Goal: Complete application form

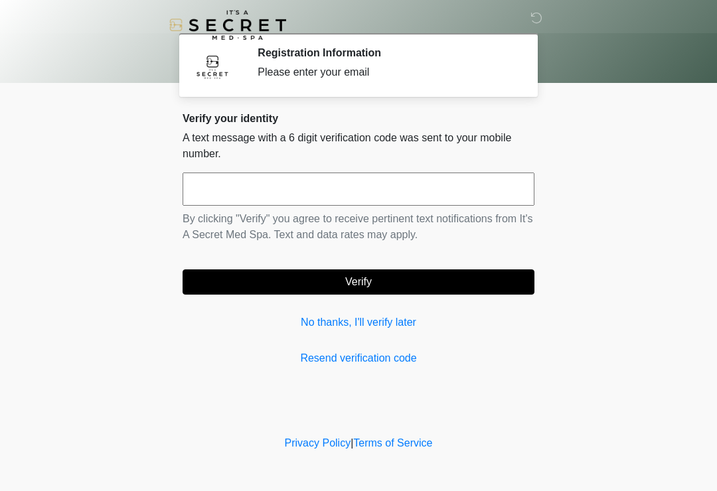
click at [482, 183] on input "text" at bounding box center [359, 189] width 352 height 33
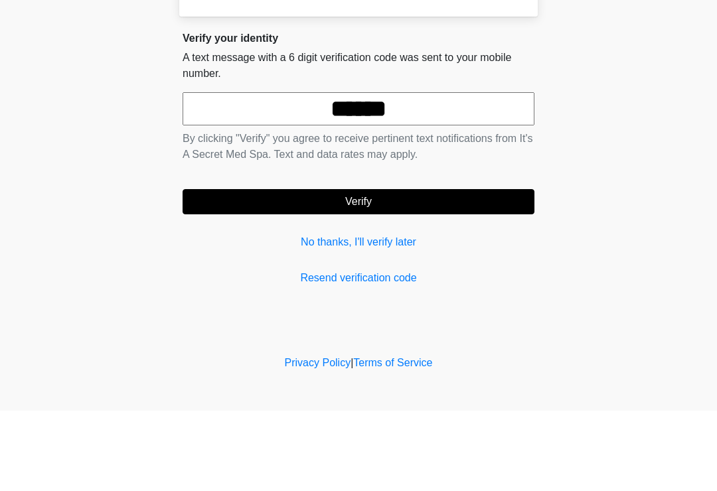
type input "******"
click at [454, 270] on button "Verify" at bounding box center [359, 282] width 352 height 25
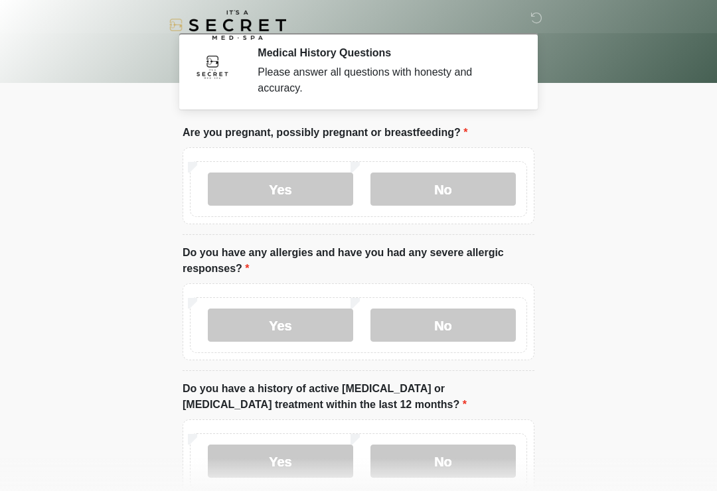
click at [462, 186] on label "No" at bounding box center [443, 189] width 145 height 33
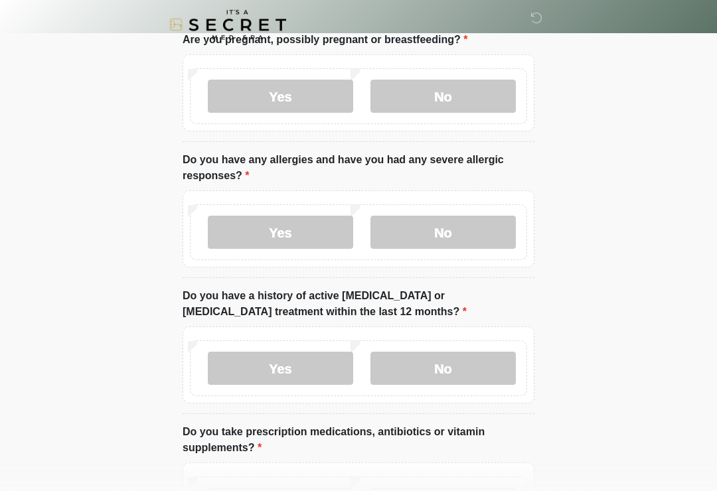
scroll to position [101, 0]
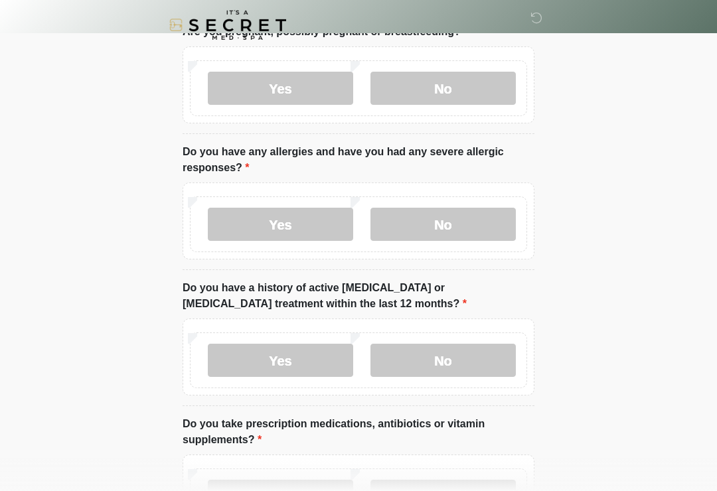
click at [469, 220] on label "No" at bounding box center [443, 224] width 145 height 33
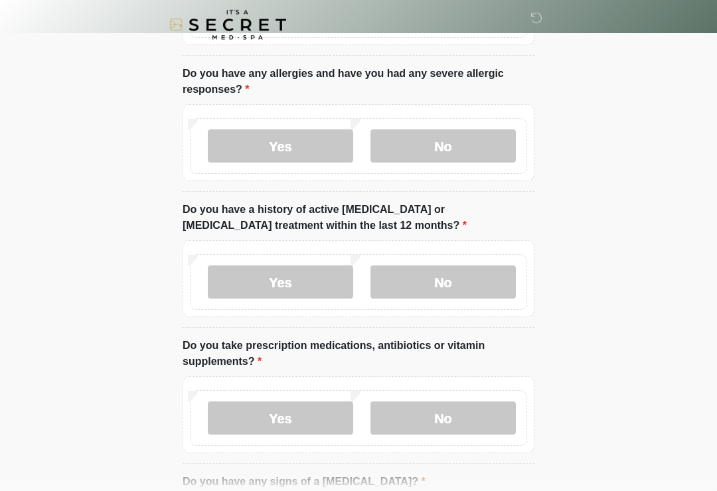
scroll to position [189, 0]
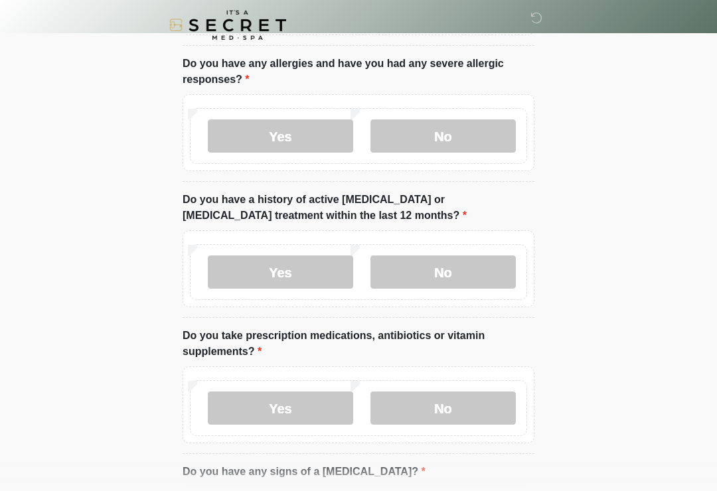
click at [473, 273] on label "No" at bounding box center [443, 272] width 145 height 33
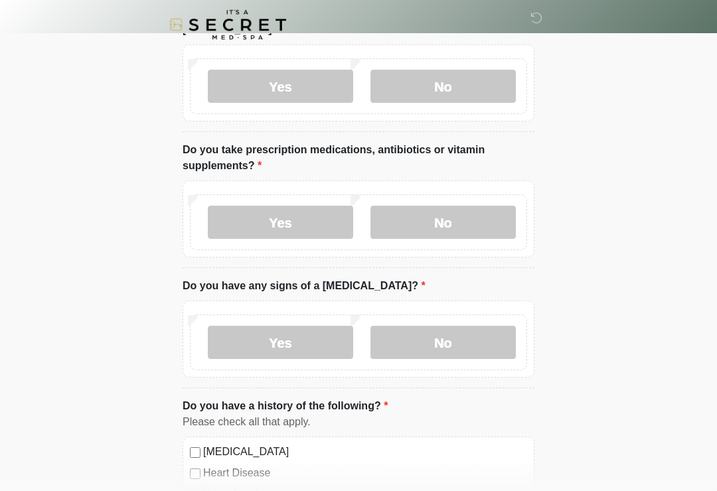
scroll to position [375, 0]
click at [475, 349] on label "No" at bounding box center [443, 342] width 145 height 33
click at [303, 226] on label "Yes" at bounding box center [280, 221] width 145 height 33
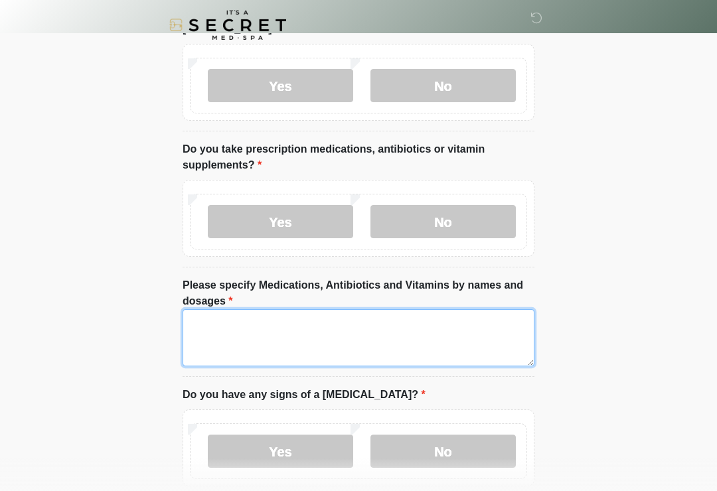
click at [379, 343] on textarea "Please specify Medications, Antibiotics and Vitamins by names and dosages" at bounding box center [359, 337] width 352 height 57
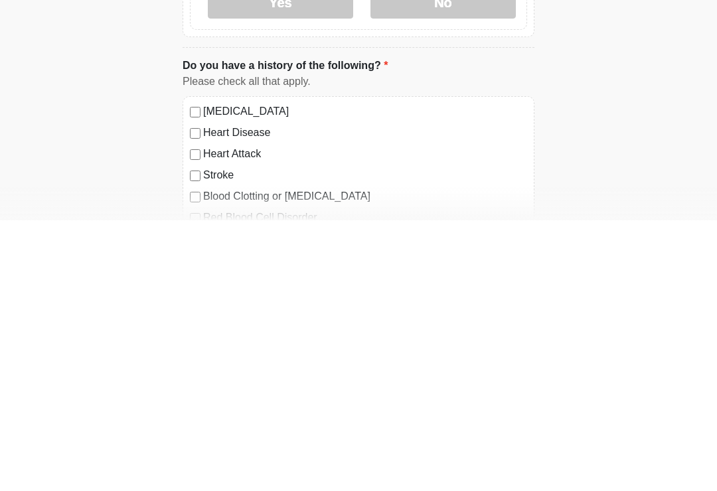
scroll to position [555, 0]
type textarea "**********"
click at [281, 374] on label "[MEDICAL_DATA]" at bounding box center [365, 382] width 324 height 16
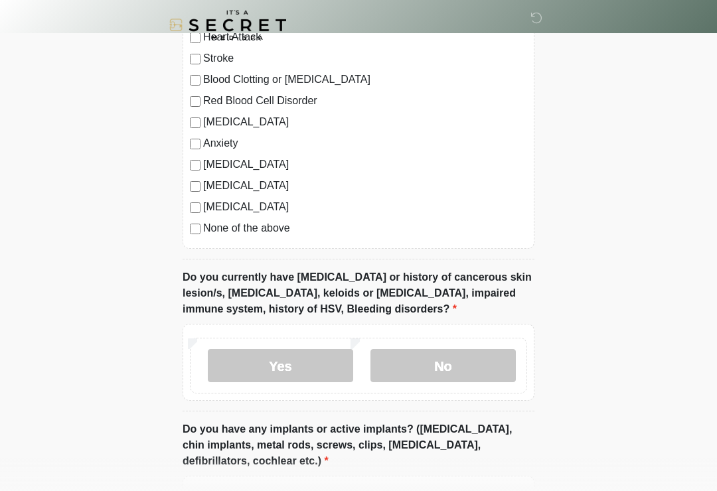
scroll to position [948, 0]
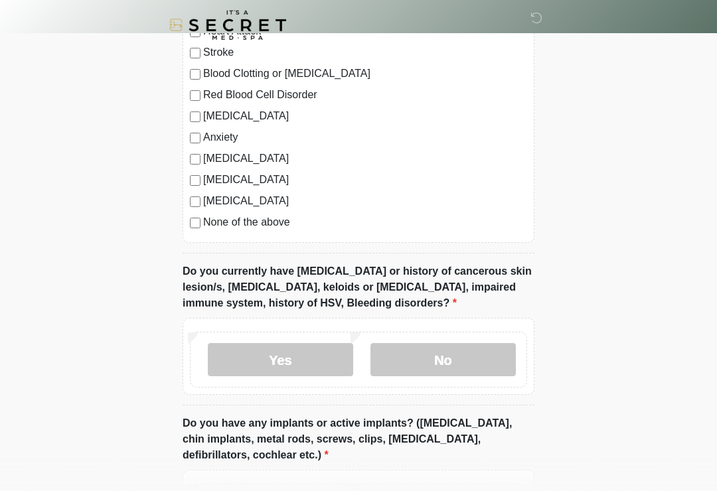
click at [475, 361] on label "No" at bounding box center [443, 359] width 145 height 33
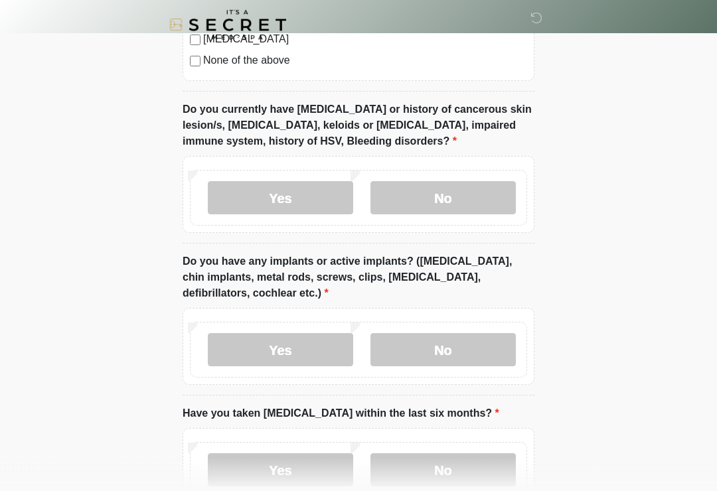
scroll to position [1111, 0]
click at [306, 348] on label "Yes" at bounding box center [280, 349] width 145 height 33
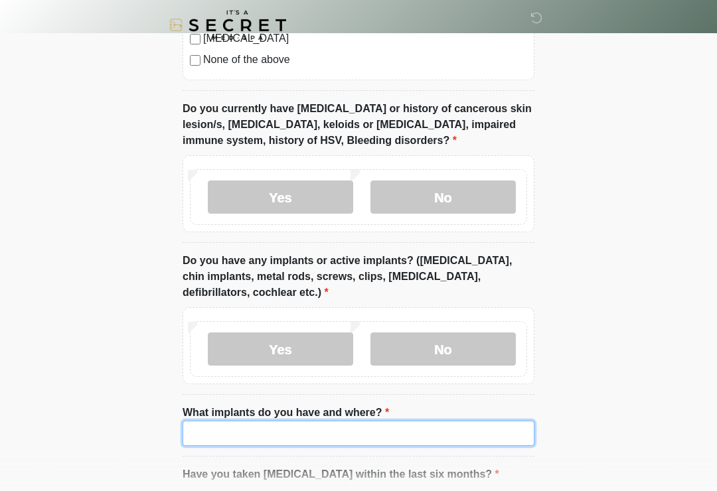
click at [395, 439] on input "What implants do you have and where?" at bounding box center [359, 433] width 352 height 25
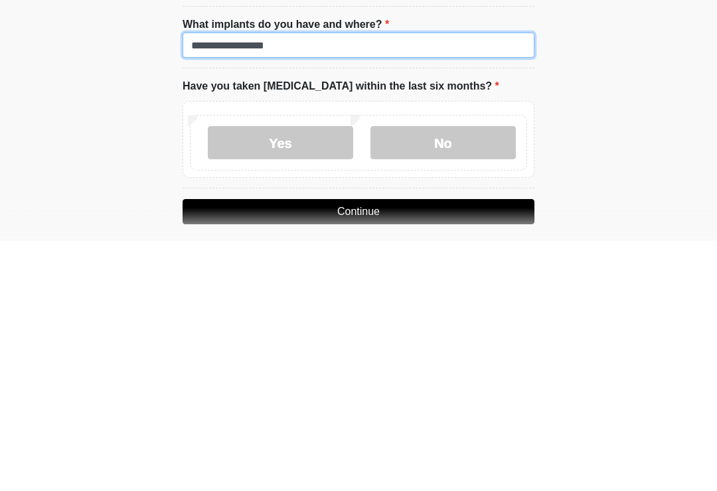
scroll to position [1249, 0]
type input "**********"
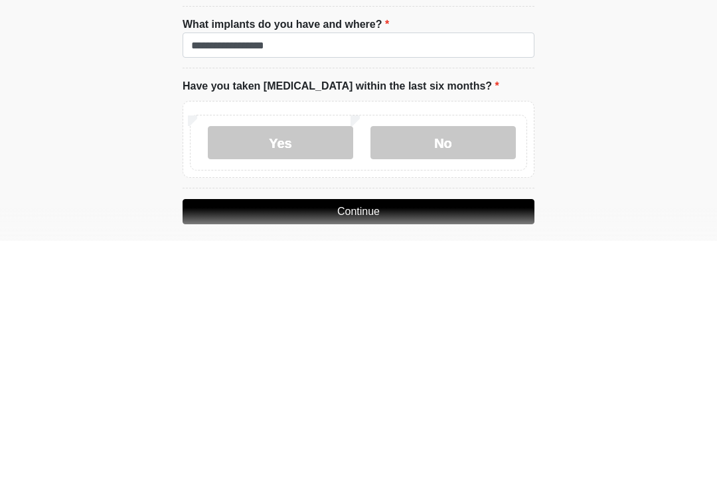
click at [458, 377] on label "No" at bounding box center [443, 393] width 145 height 33
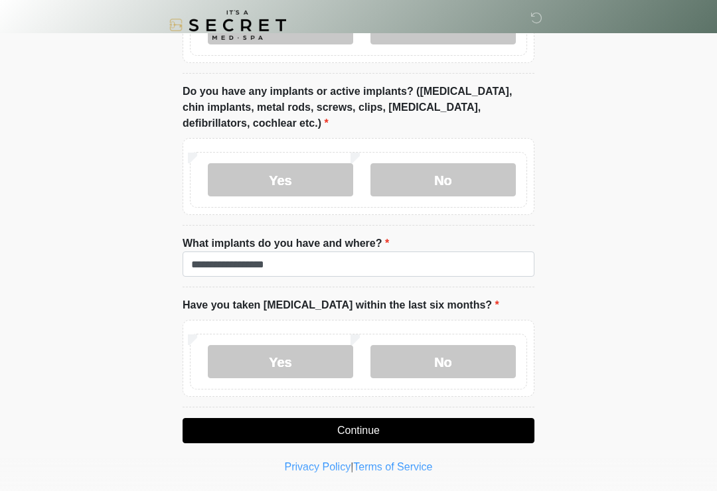
click at [473, 433] on button "Continue" at bounding box center [359, 430] width 352 height 25
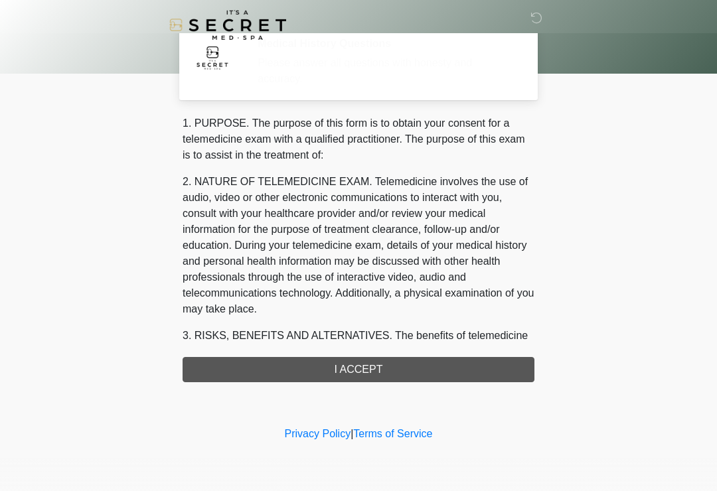
scroll to position [0, 0]
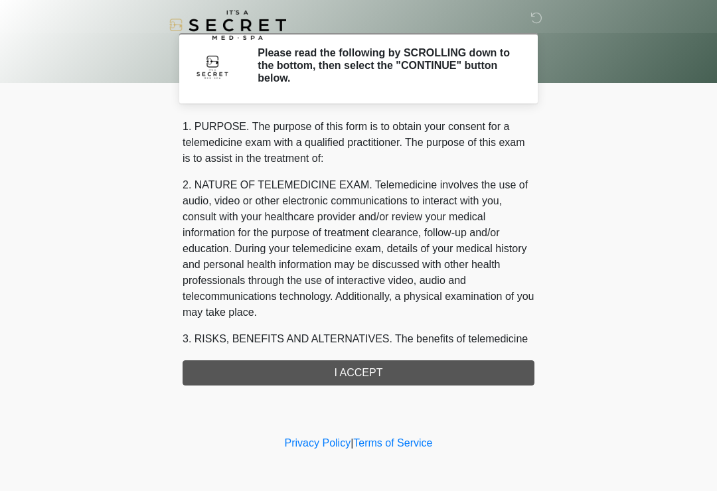
click at [469, 360] on div "1. PURPOSE. The purpose of this form is to obtain your consent for a telemedici…" at bounding box center [359, 252] width 352 height 267
click at [390, 371] on div "1. PURPOSE. The purpose of this form is to obtain your consent for a telemedici…" at bounding box center [359, 252] width 352 height 267
click at [368, 371] on div "1. PURPOSE. The purpose of this form is to obtain your consent for a telemedici…" at bounding box center [359, 252] width 352 height 267
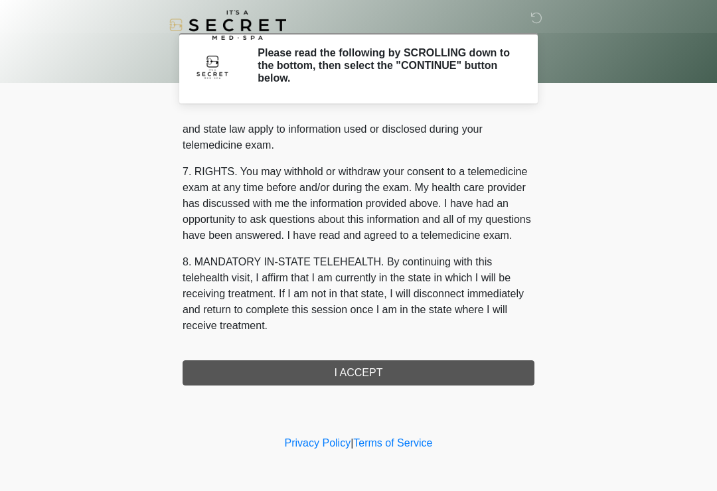
scroll to position [545, 0]
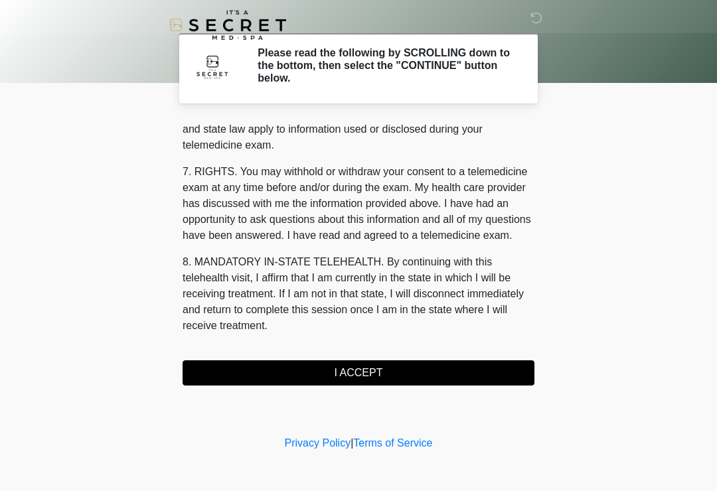
click at [384, 374] on button "I ACCEPT" at bounding box center [359, 373] width 352 height 25
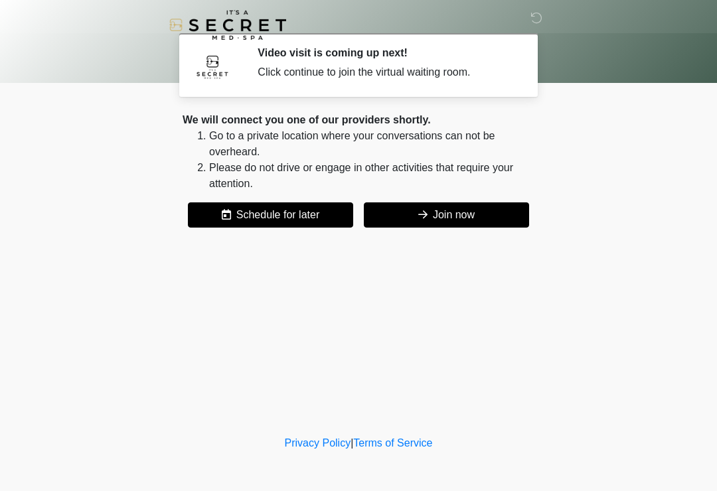
click at [475, 211] on button "Join now" at bounding box center [446, 215] width 165 height 25
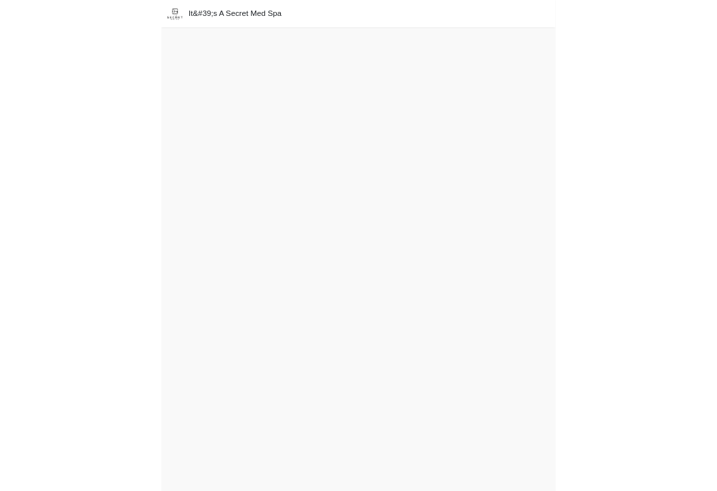
scroll to position [4, 0]
